Goal: Task Accomplishment & Management: Complete application form

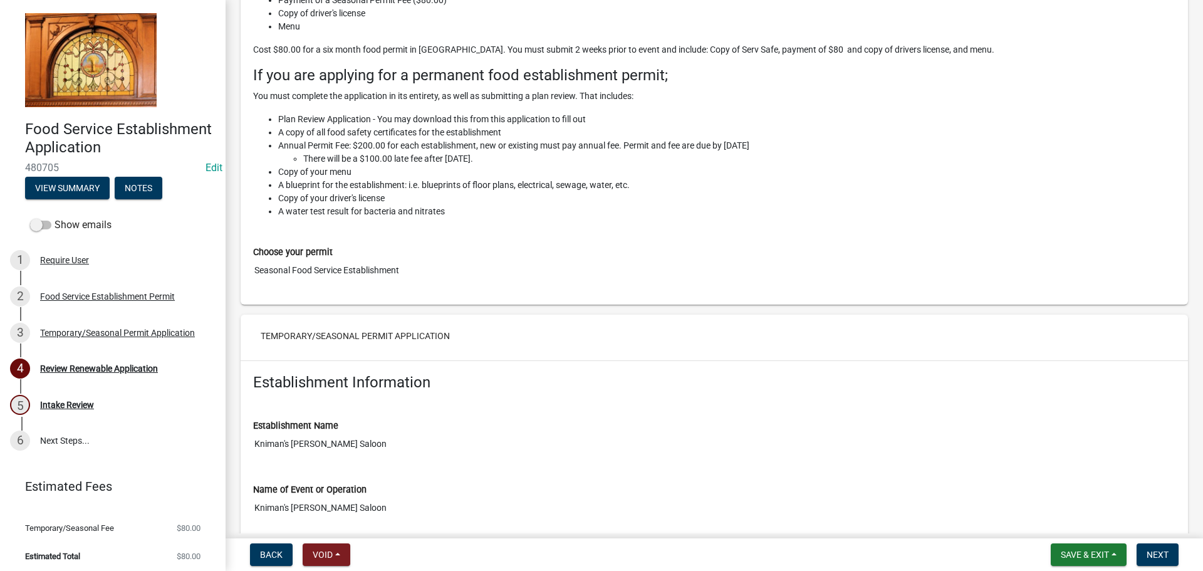
scroll to position [376, 0]
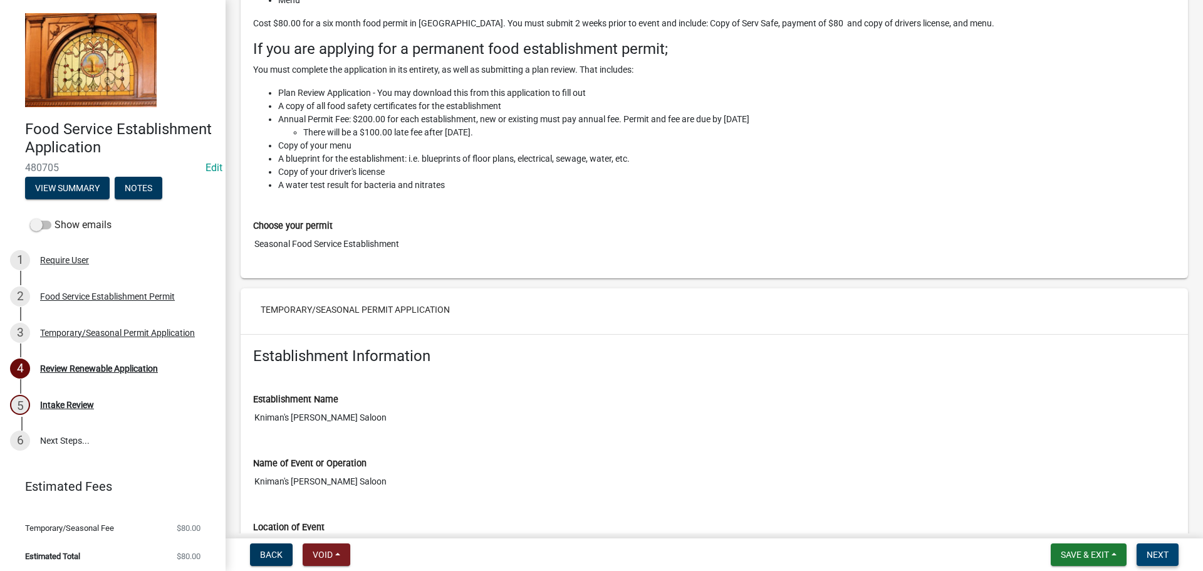
click at [675, 509] on span "Next" at bounding box center [1158, 554] width 22 height 10
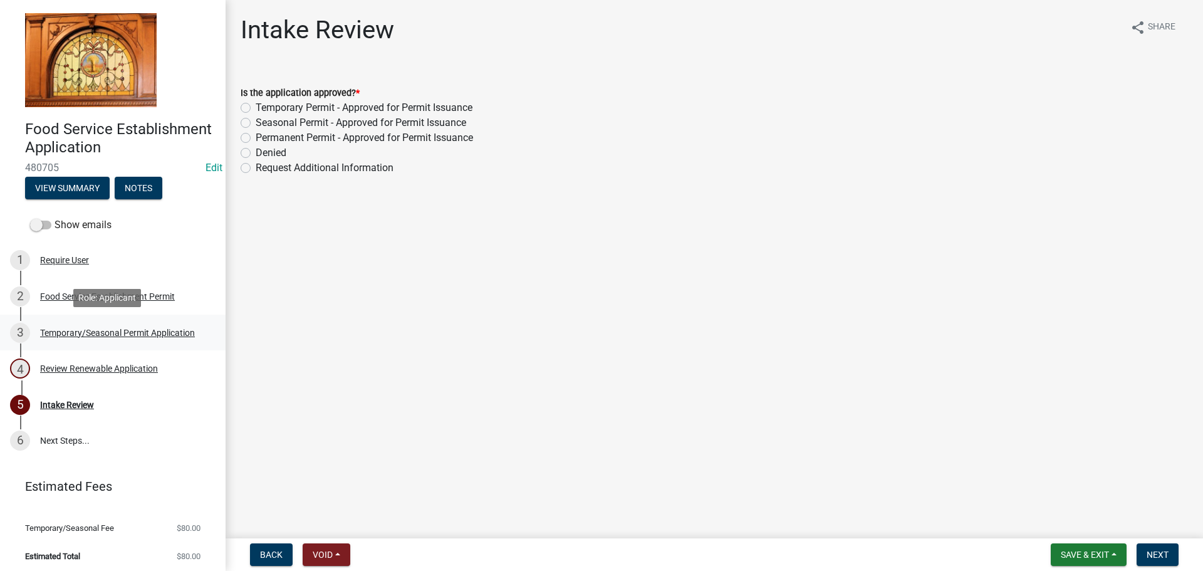
click at [60, 333] on div "Temporary/Seasonal Permit Application" at bounding box center [117, 332] width 155 height 9
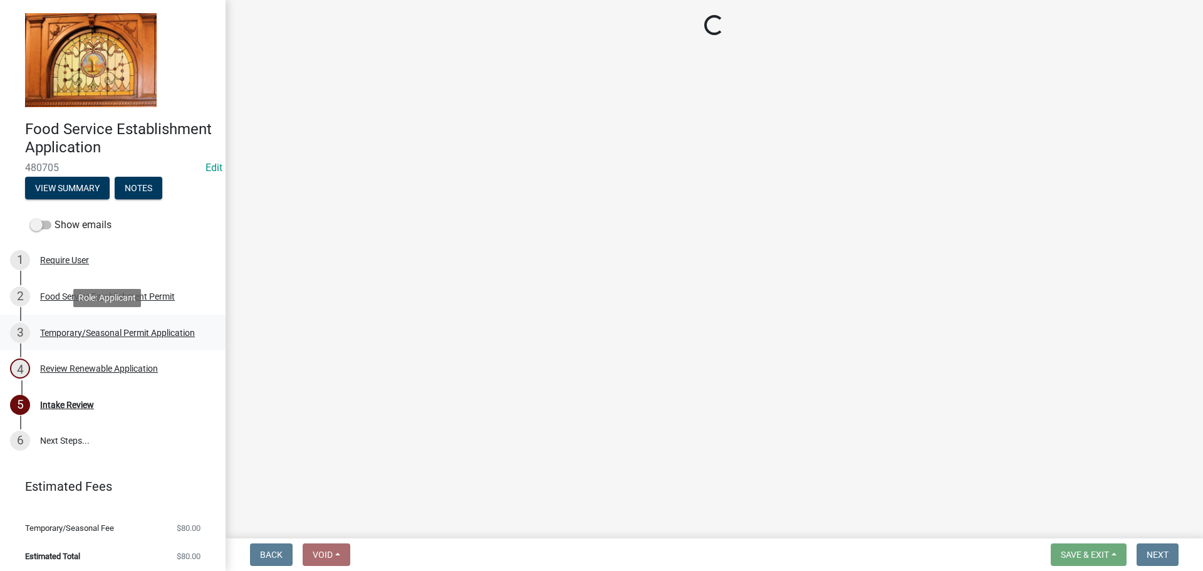
select select "9bfba18f-daae-44f6-a064-9ba2355b6376"
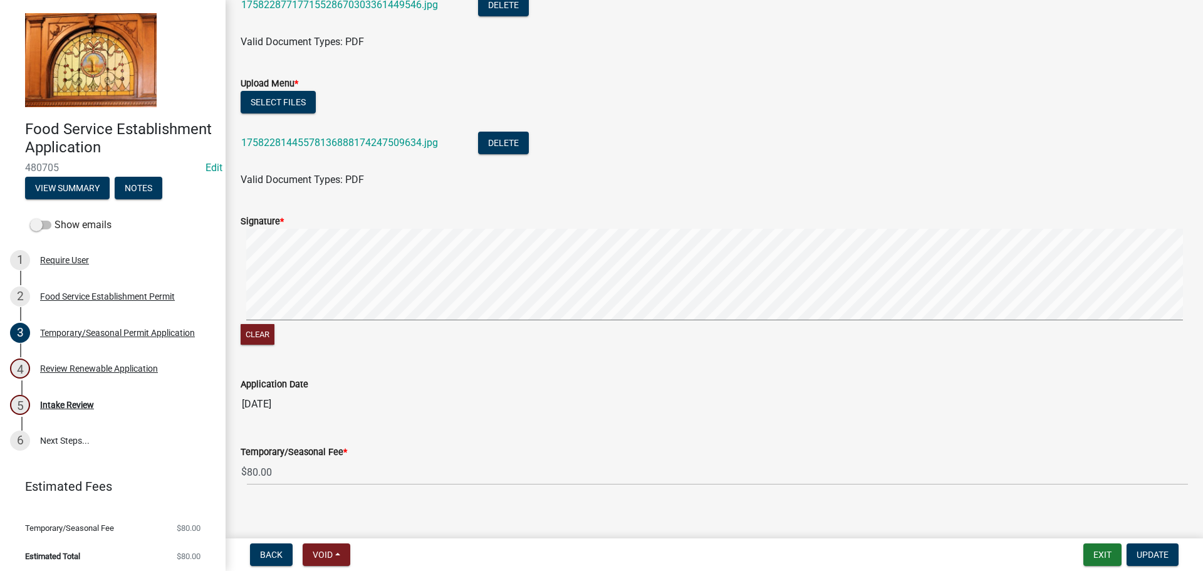
scroll to position [1327, 0]
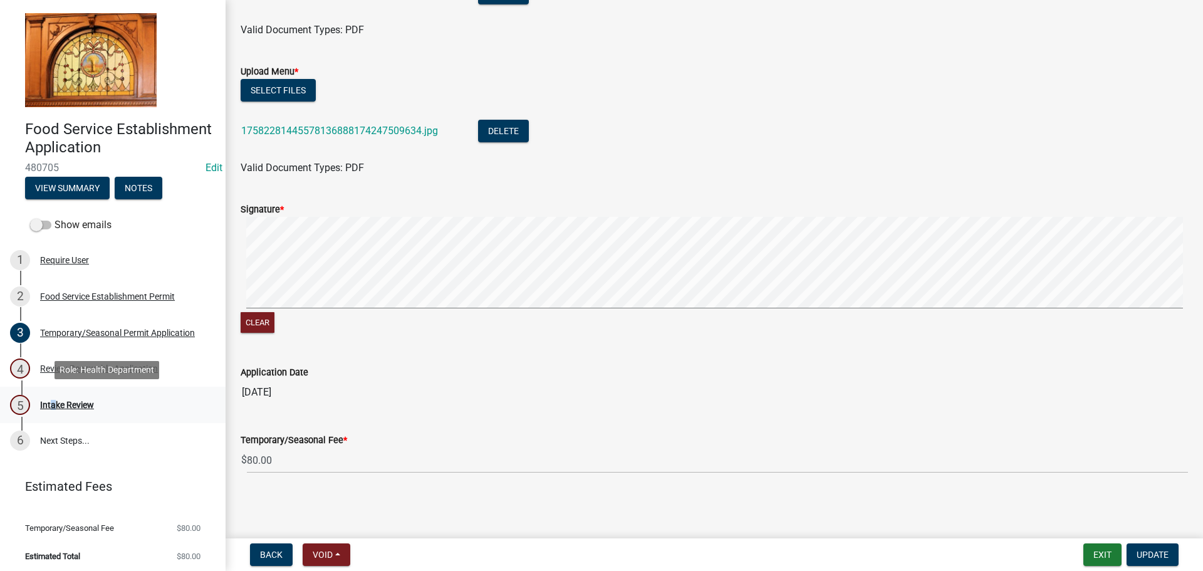
click at [49, 400] on div "Intake Review" at bounding box center [67, 404] width 54 height 9
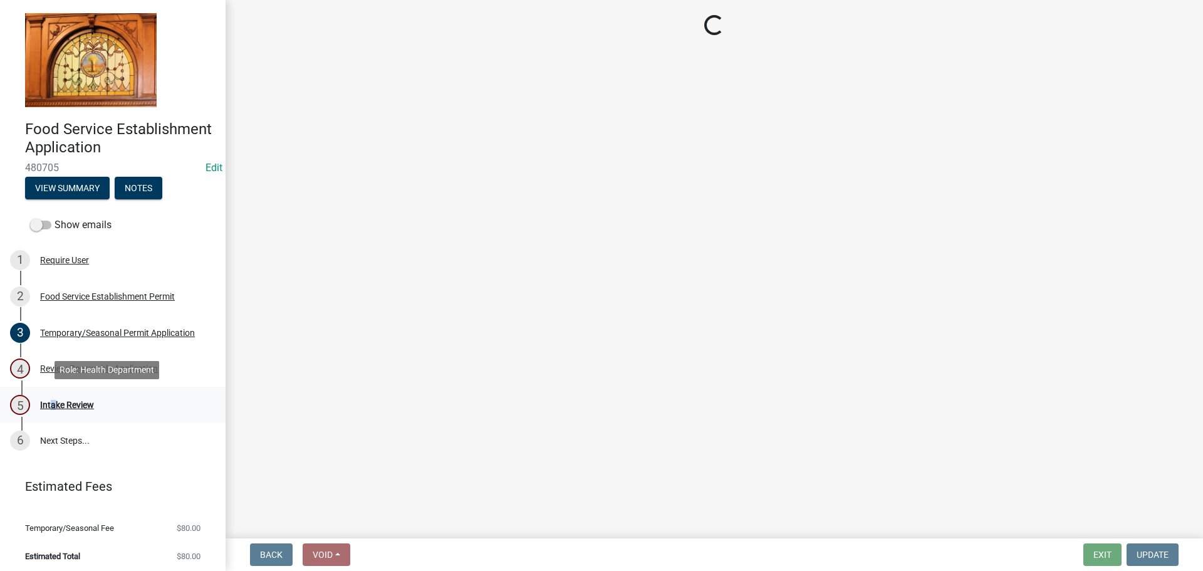
scroll to position [0, 0]
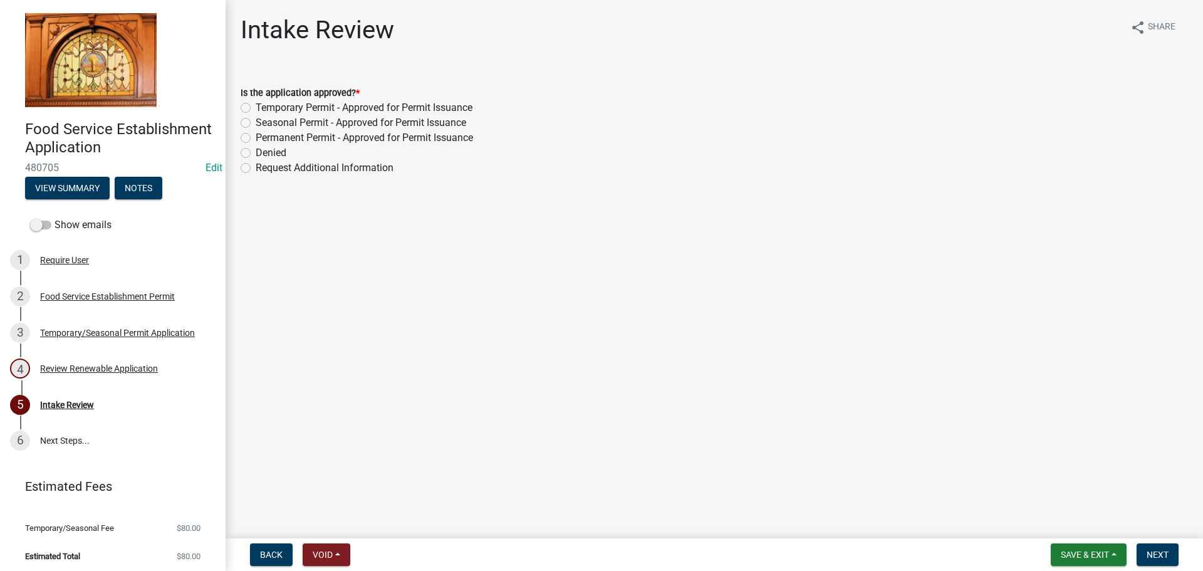
click at [256, 120] on label "Seasonal Permit - Approved for Permit Issuance" at bounding box center [361, 122] width 211 height 15
click at [256, 120] on input "Seasonal Permit - Approved for Permit Issuance" at bounding box center [260, 119] width 8 height 8
radio input "true"
click at [675, 509] on span "Next" at bounding box center [1158, 554] width 22 height 10
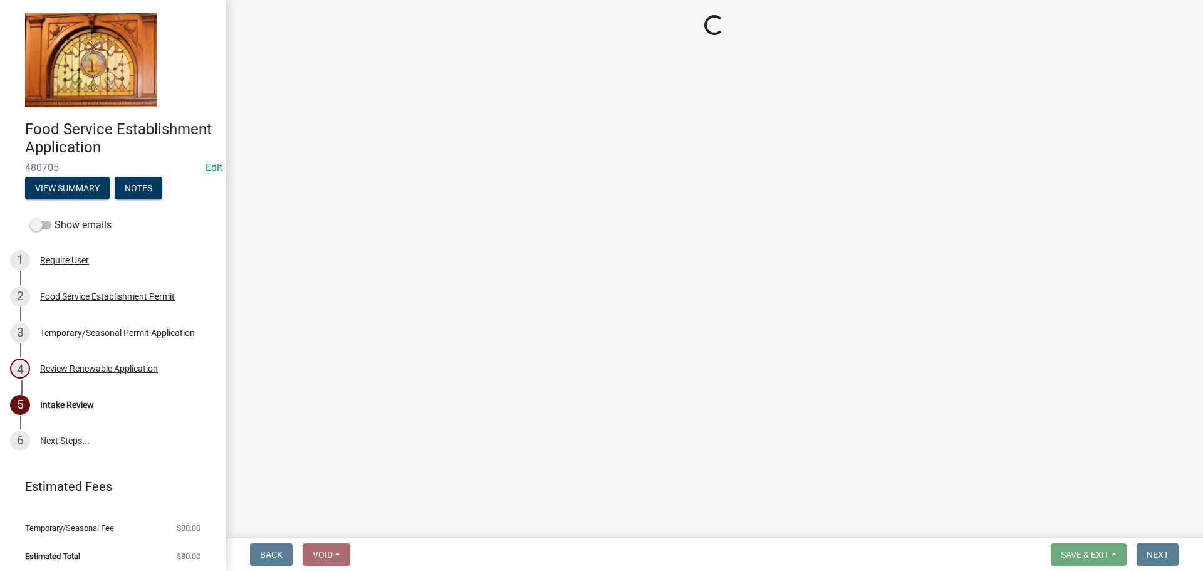
select select "3: 3"
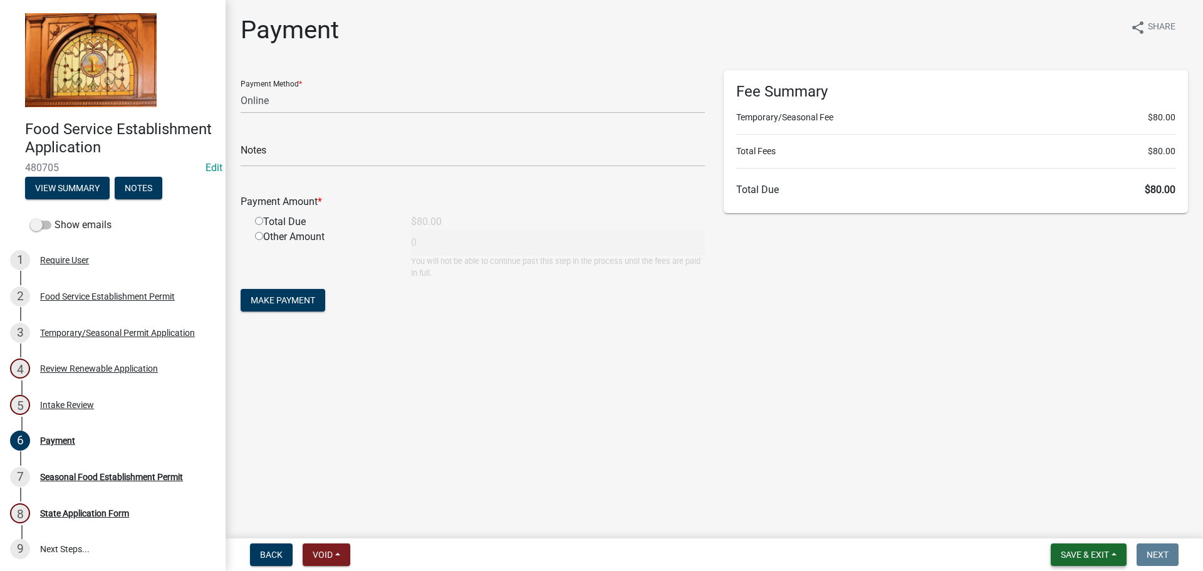
click at [675, 509] on button "Save & Exit" at bounding box center [1089, 554] width 76 height 23
click at [34, 226] on span at bounding box center [40, 225] width 21 height 9
click at [55, 217] on input "Show emails" at bounding box center [55, 217] width 0 height 0
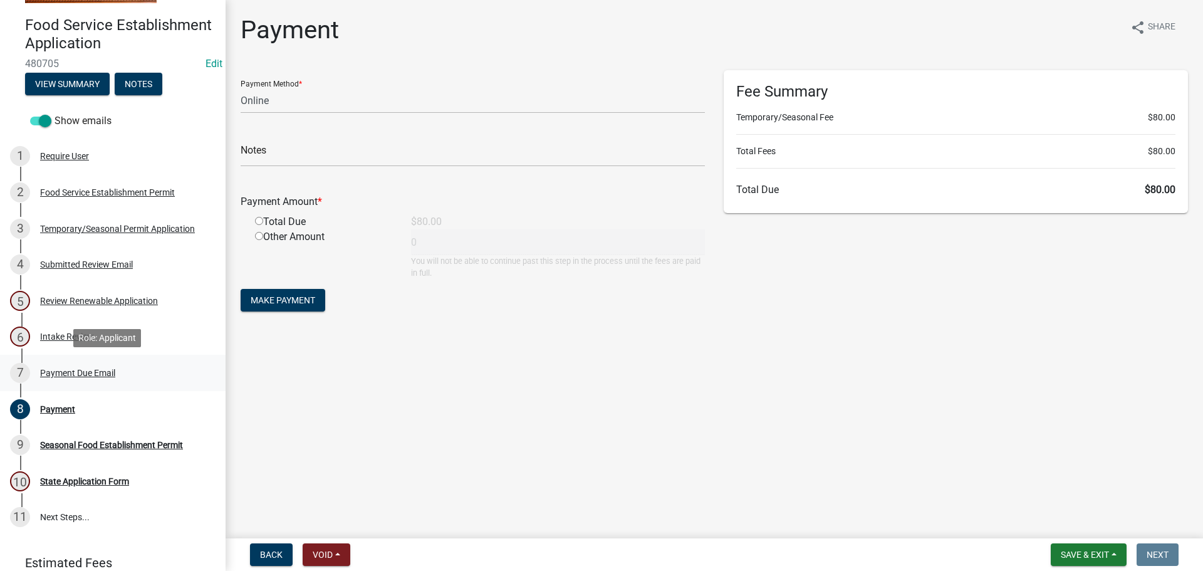
scroll to position [185, 0]
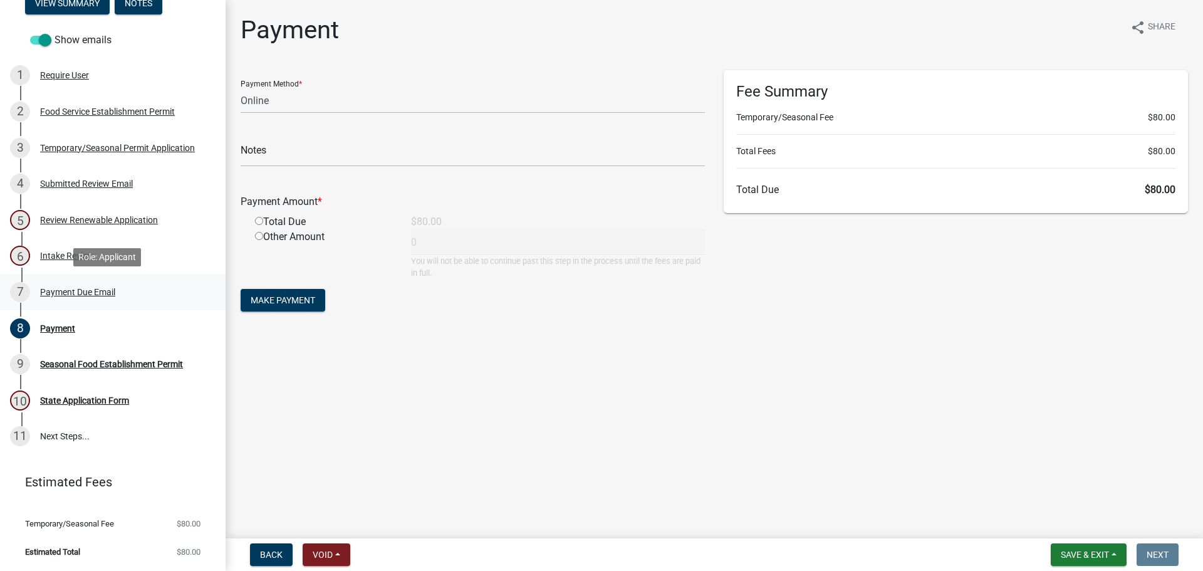
click at [88, 301] on div "7 Payment Due Email" at bounding box center [107, 292] width 195 height 20
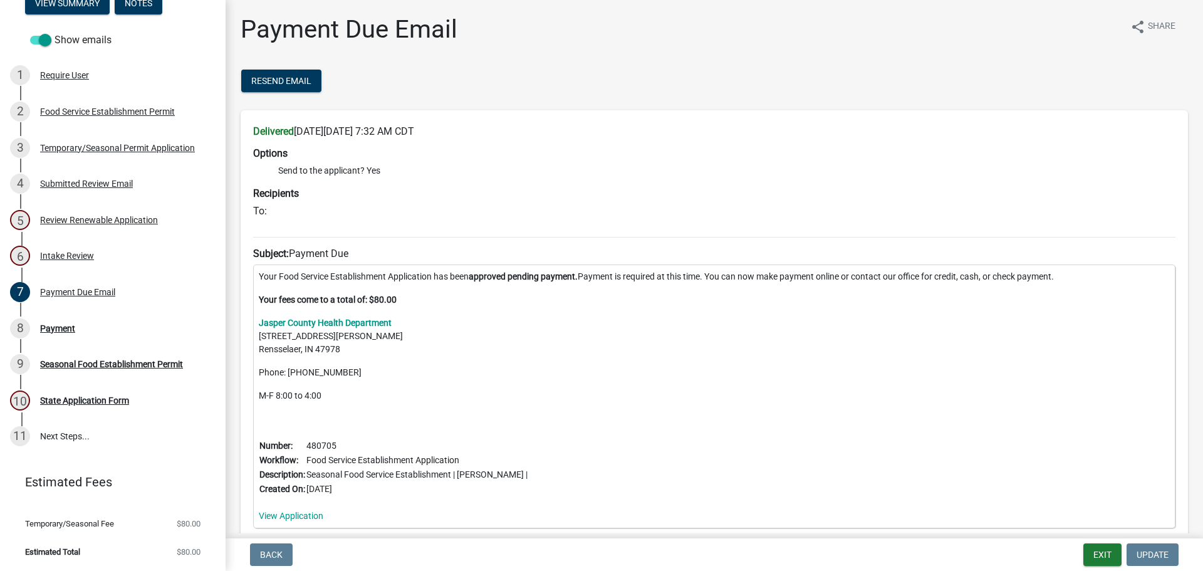
scroll to position [0, 0]
click at [675, 509] on button "Exit" at bounding box center [1102, 554] width 38 height 23
